Goal: Navigation & Orientation: Find specific page/section

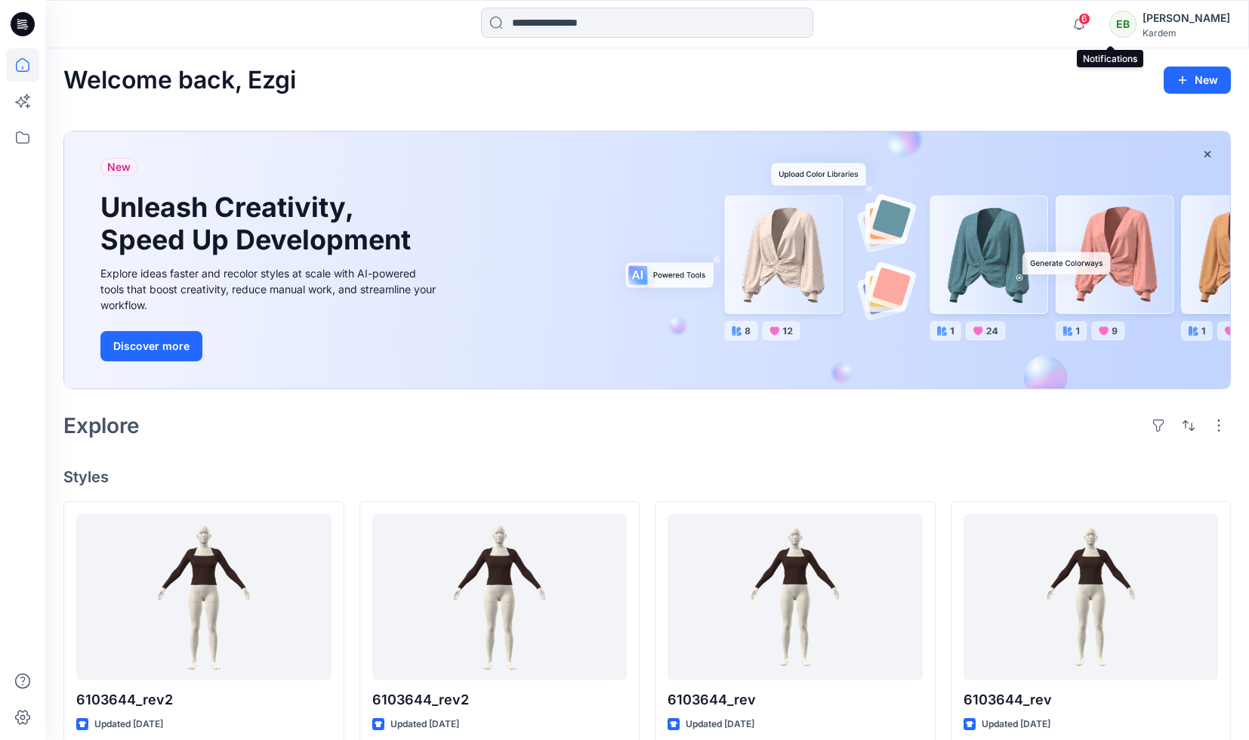
click at [1091, 17] on span "6" at bounding box center [1085, 19] width 12 height 12
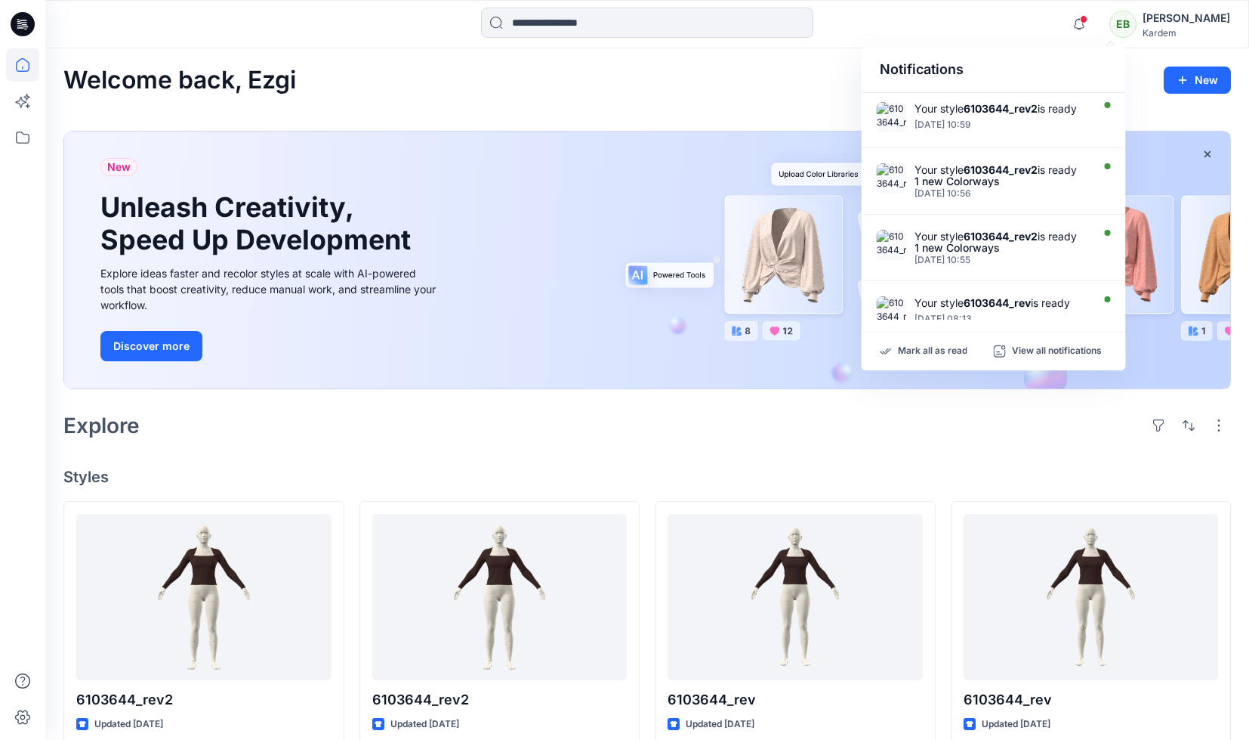
click at [725, 51] on div "Welcome back, Ezgi New New Unleash Creativity, Speed Up Development Explore ide…" at bounding box center [647, 691] width 1204 height 1286
